Goal: Transaction & Acquisition: Download file/media

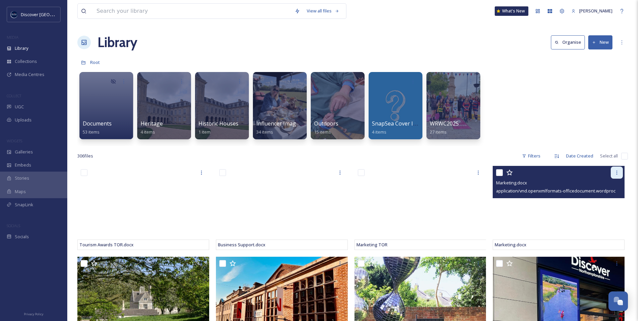
click at [618, 171] on icon at bounding box center [616, 172] width 5 height 5
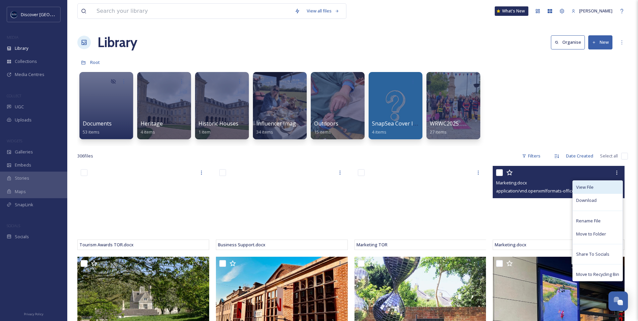
click at [595, 191] on div "View File" at bounding box center [598, 187] width 50 height 13
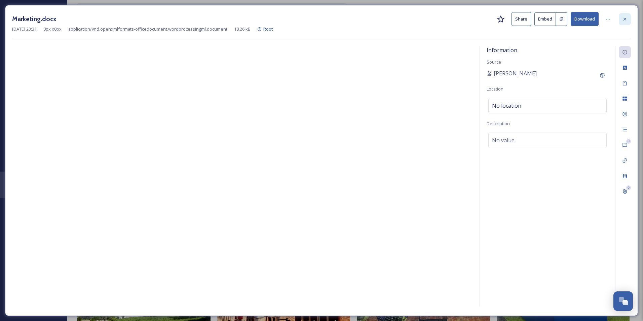
click at [625, 22] on div at bounding box center [625, 19] width 12 height 12
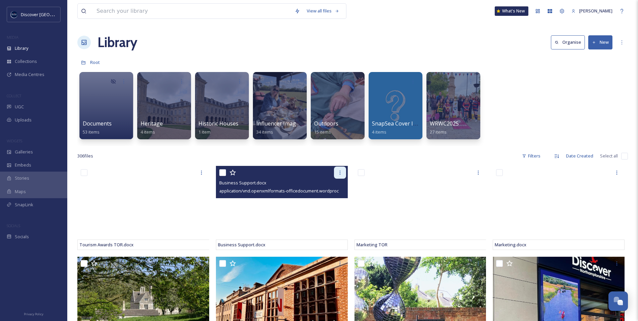
click at [342, 172] on icon at bounding box center [339, 172] width 5 height 5
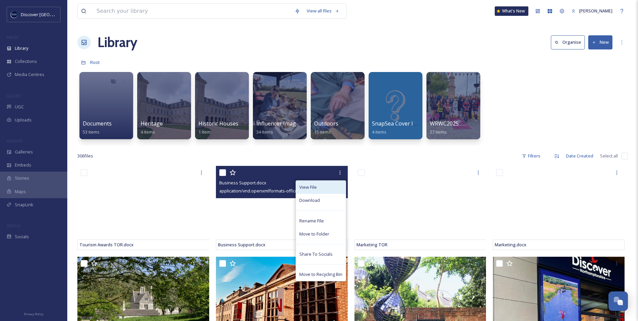
click at [324, 186] on div "View File" at bounding box center [321, 187] width 50 height 13
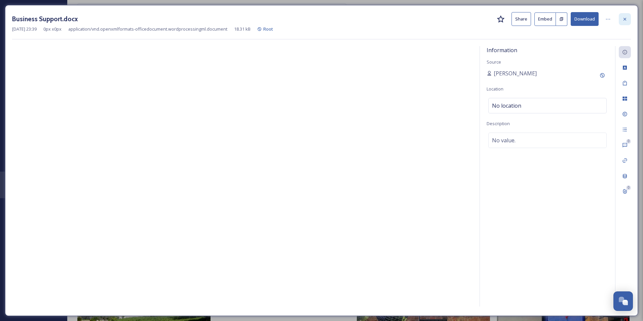
click at [628, 19] on div at bounding box center [625, 19] width 12 height 12
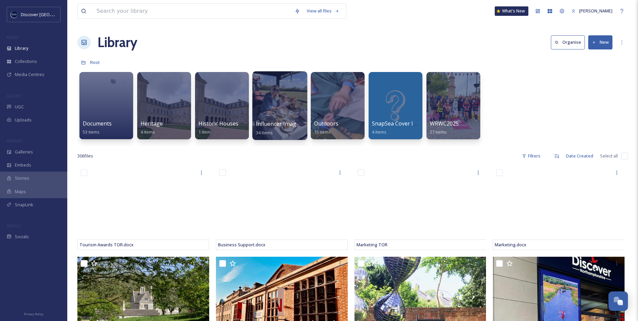
click at [285, 119] on div at bounding box center [279, 105] width 55 height 69
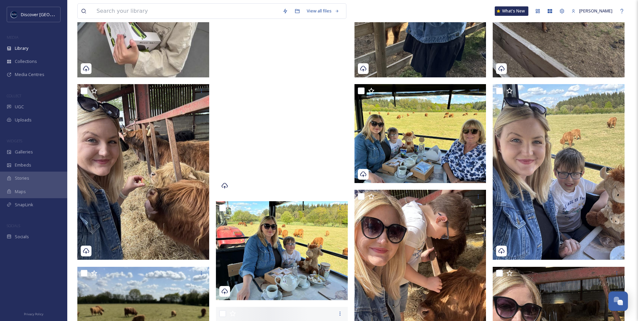
scroll to position [1378, 0]
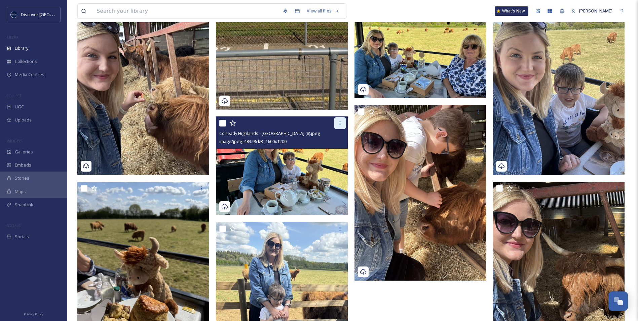
click at [338, 127] on div at bounding box center [340, 123] width 12 height 12
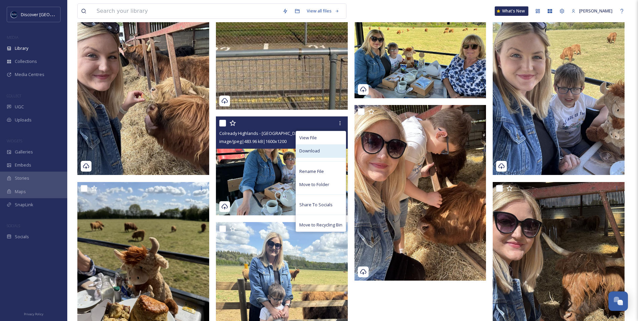
click at [326, 151] on div "Download" at bounding box center [321, 150] width 50 height 13
